Goal: Information Seeking & Learning: Check status

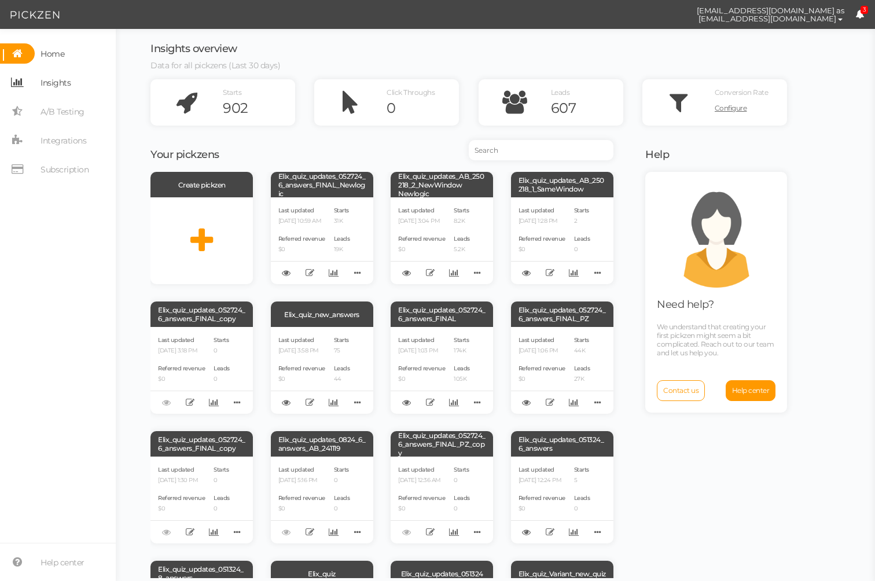
click at [71, 76] on link "Insights" at bounding box center [58, 82] width 116 height 20
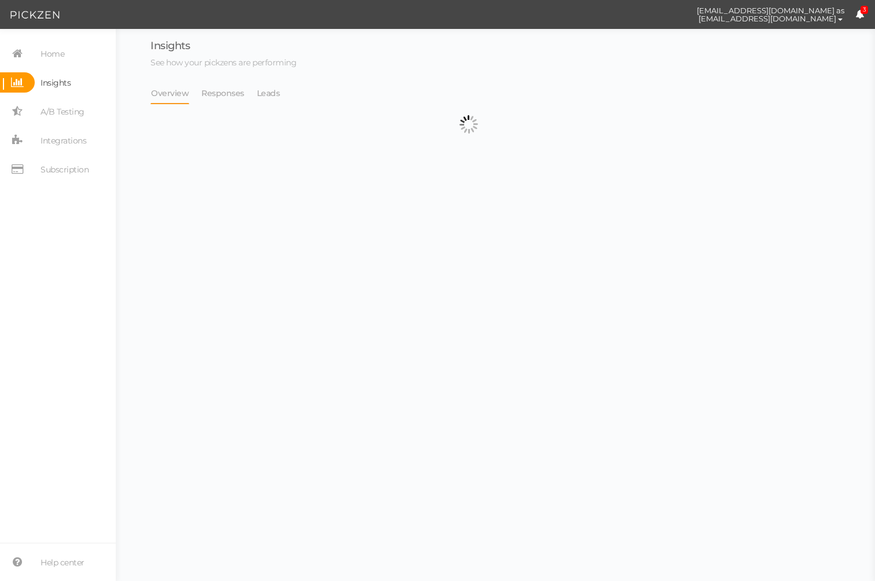
select select "13533"
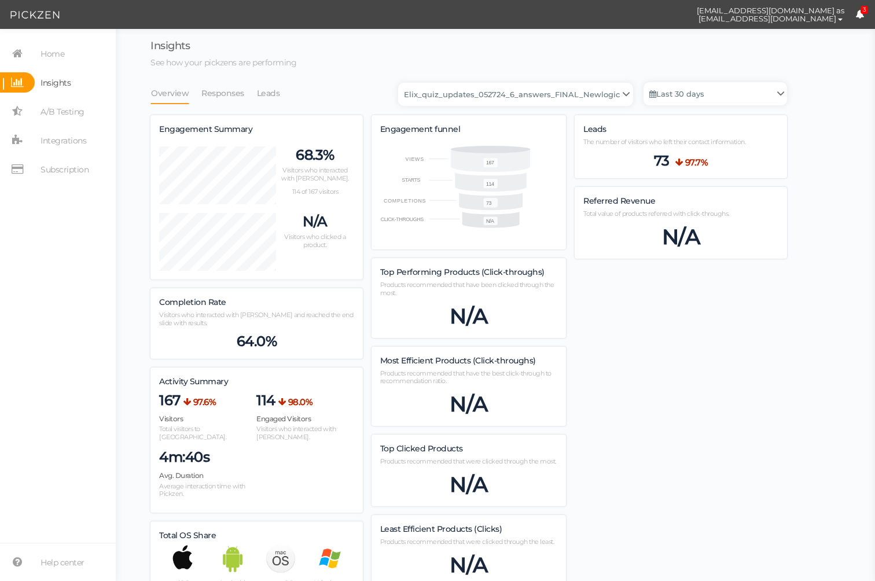
scroll to position [827, 636]
click at [272, 103] on link "Leads" at bounding box center [268, 93] width 24 height 22
select select "13533"
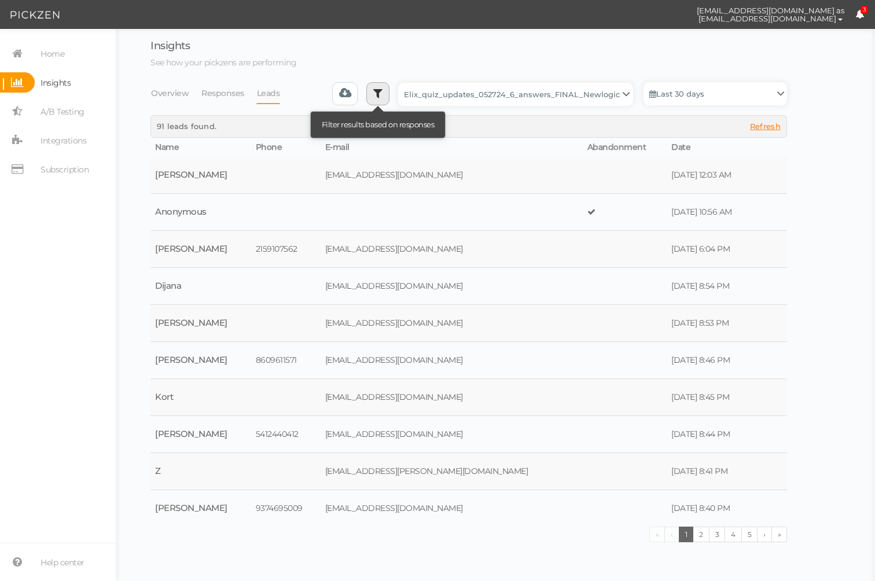
click at [382, 92] on icon at bounding box center [377, 93] width 9 height 12
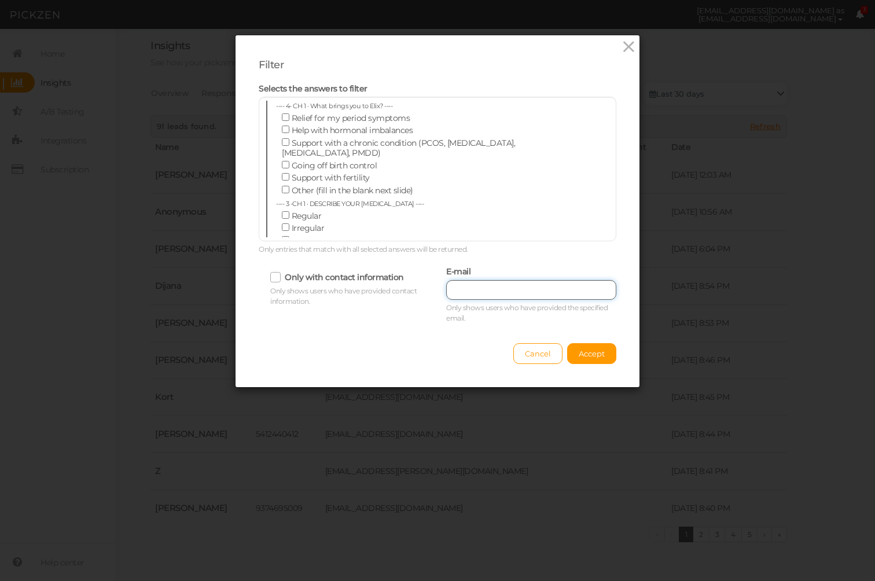
click at [548, 281] on input "text" at bounding box center [531, 290] width 170 height 20
paste input "[EMAIL_ADDRESS][DOMAIN_NAME]"
type input "[EMAIL_ADDRESS][DOMAIN_NAME]"
click at [588, 359] on button "Accept" at bounding box center [591, 353] width 49 height 21
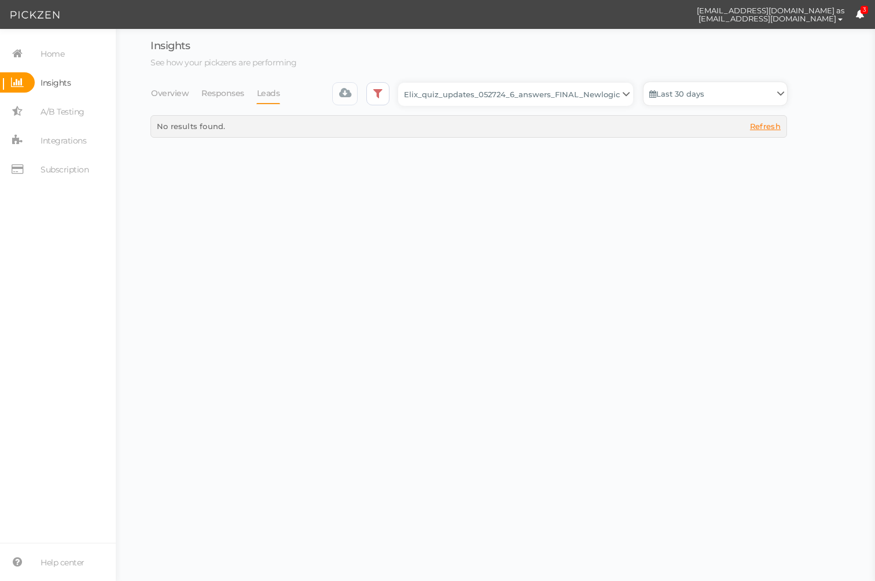
click at [668, 97] on link "Last 30 days" at bounding box center [715, 93] width 144 height 23
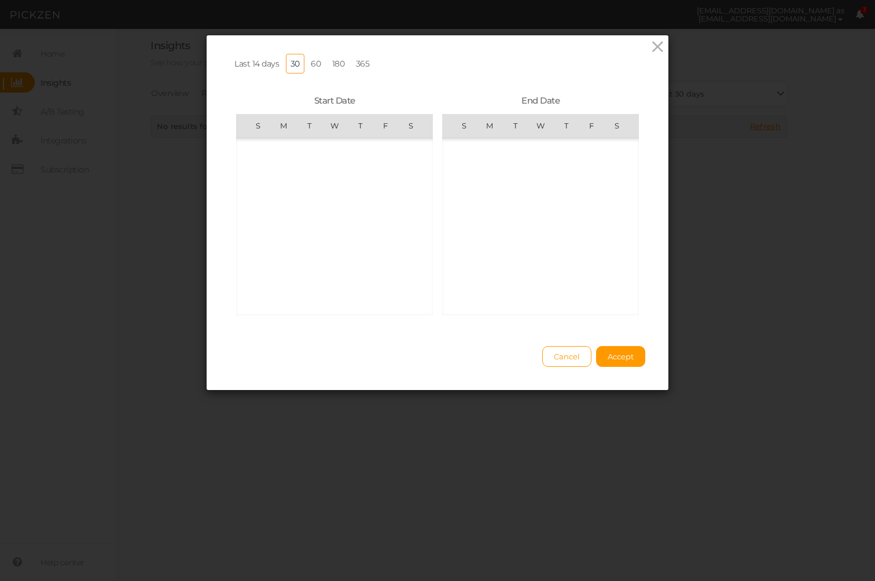
scroll to position [267879, 0]
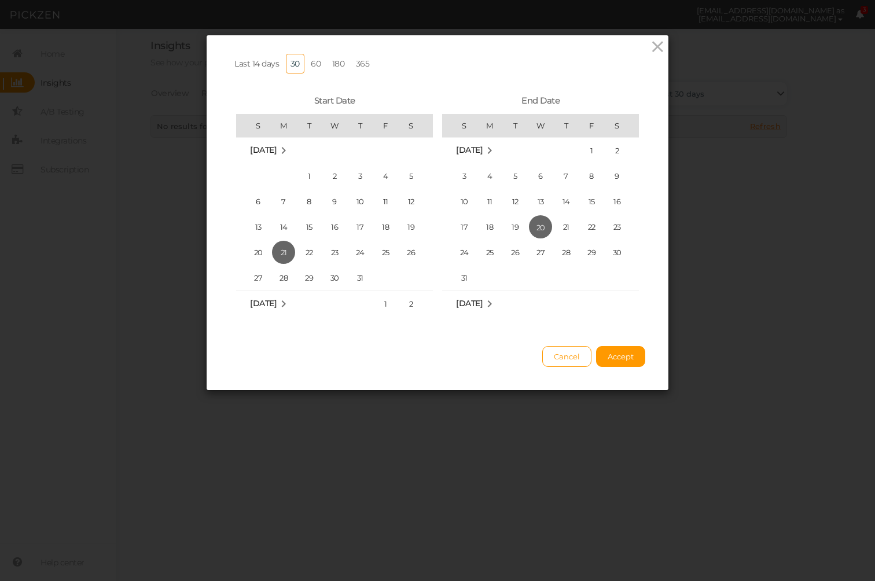
click at [358, 58] on link "365" at bounding box center [362, 64] width 23 height 20
click at [627, 361] on span "Accept" at bounding box center [621, 356] width 26 height 9
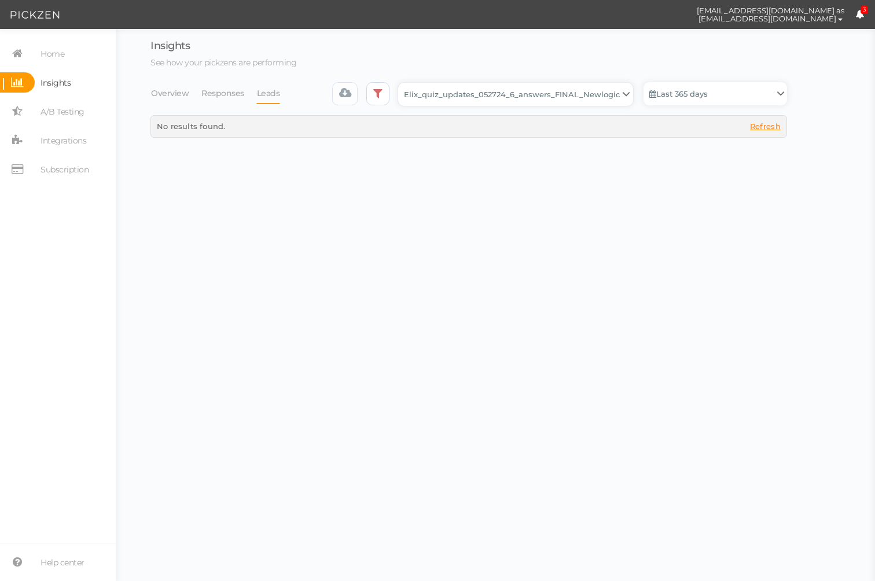
click at [445, 93] on select "Backup_2020010 backup_20200106 Elix Quiz PopUp Elix_quiz Elix_quiz [OLD] Elix_q…" at bounding box center [515, 94] width 235 height 23
select select "13104"
click at [402, 83] on select "Backup_2020010 backup_20200106 Elix Quiz PopUp Elix_quiz Elix_quiz [OLD] Elix_q…" at bounding box center [515, 94] width 235 height 23
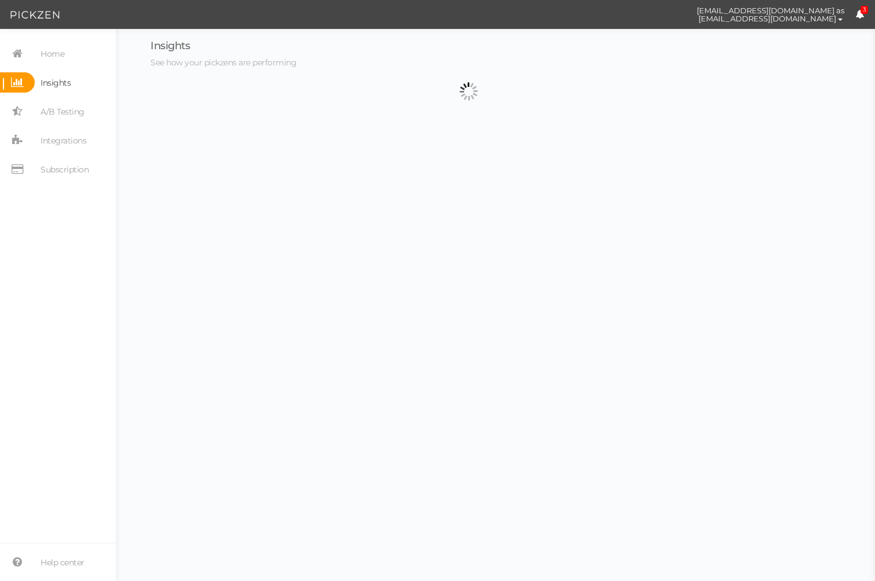
select select "13104"
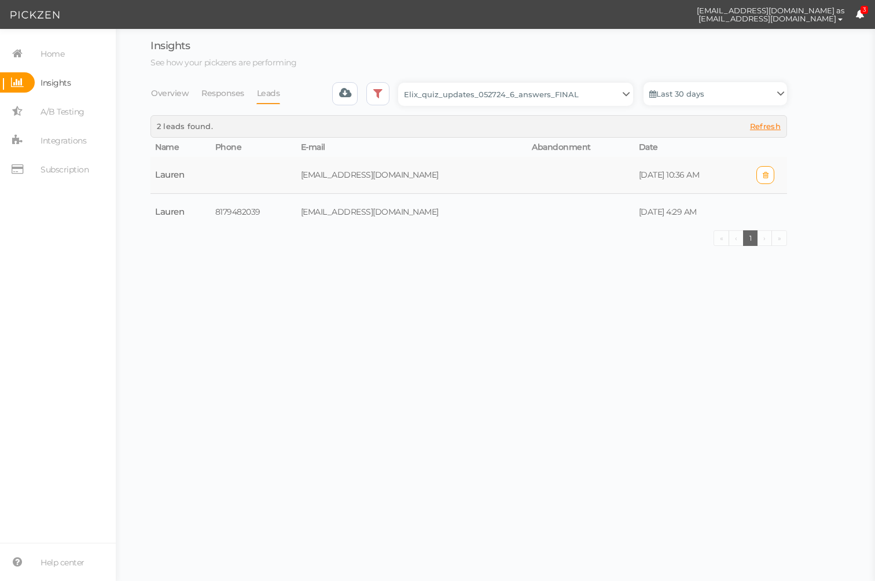
click at [221, 174] on td at bounding box center [254, 175] width 86 height 37
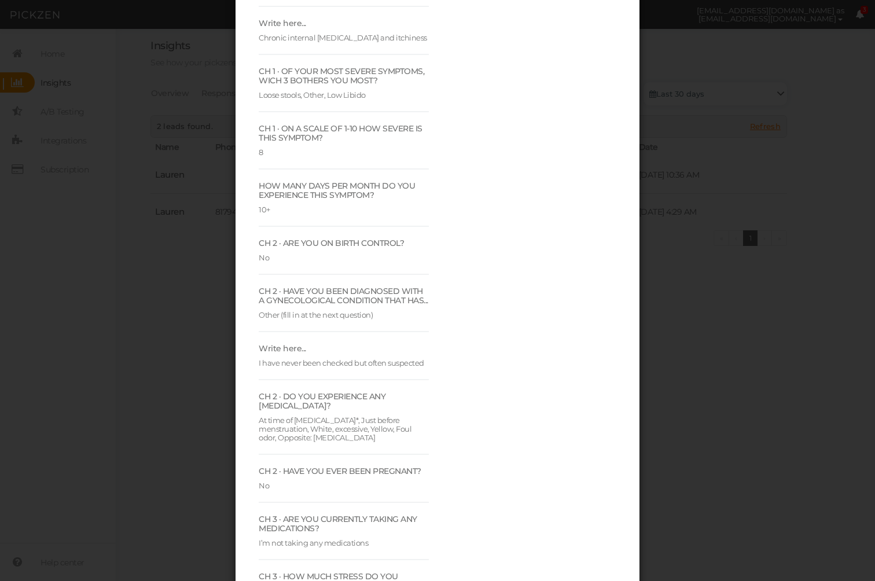
scroll to position [1236, 0]
